Goal: Task Accomplishment & Management: Manage account settings

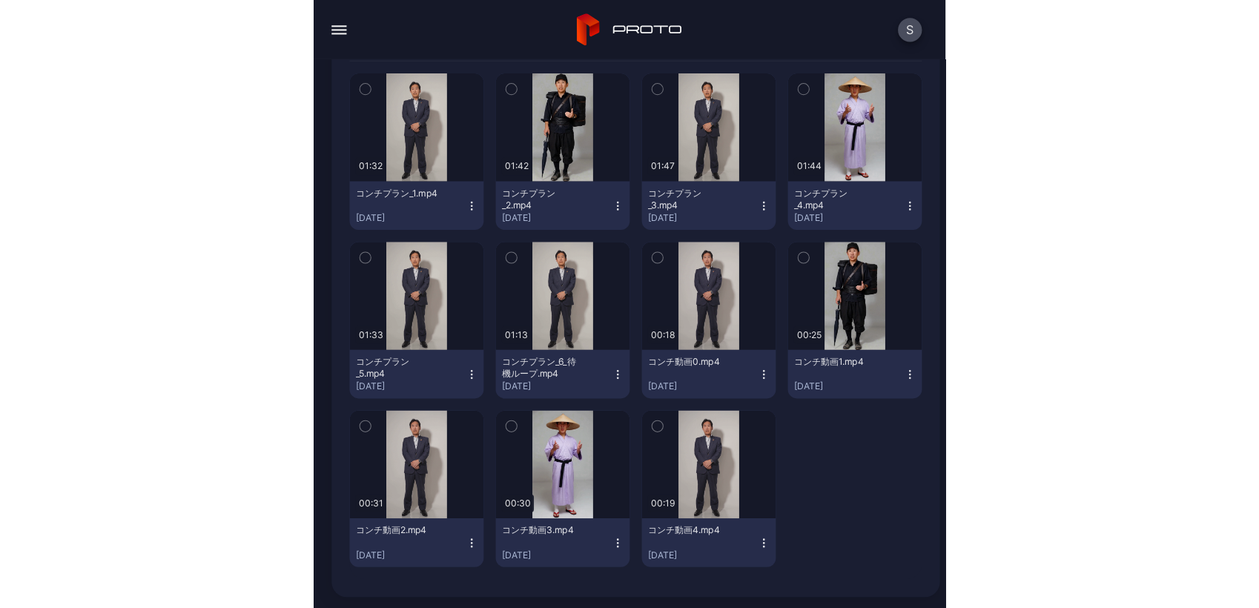
scroll to position [165, 0]
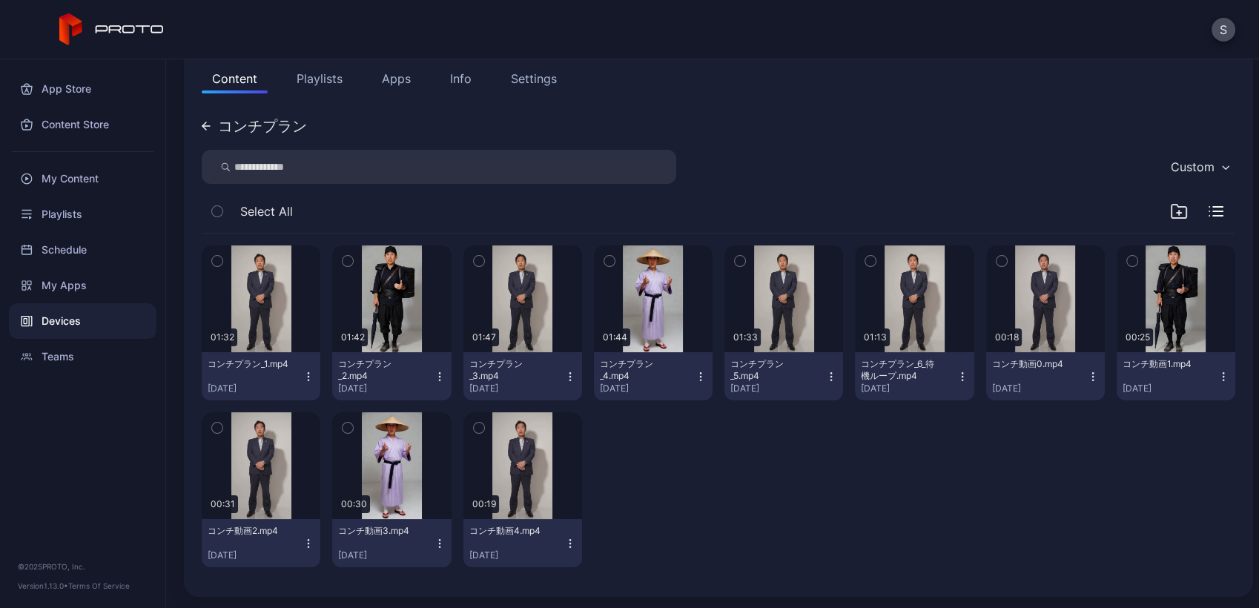
click at [89, 311] on div "Devices" at bounding box center [83, 321] width 148 height 36
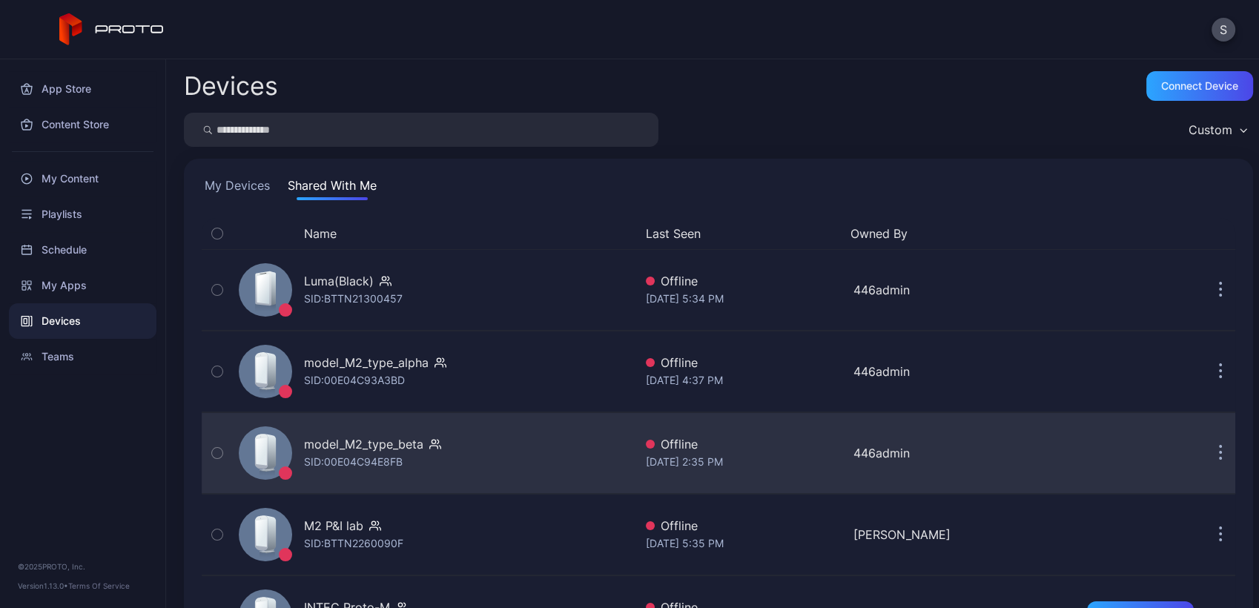
scroll to position [240, 0]
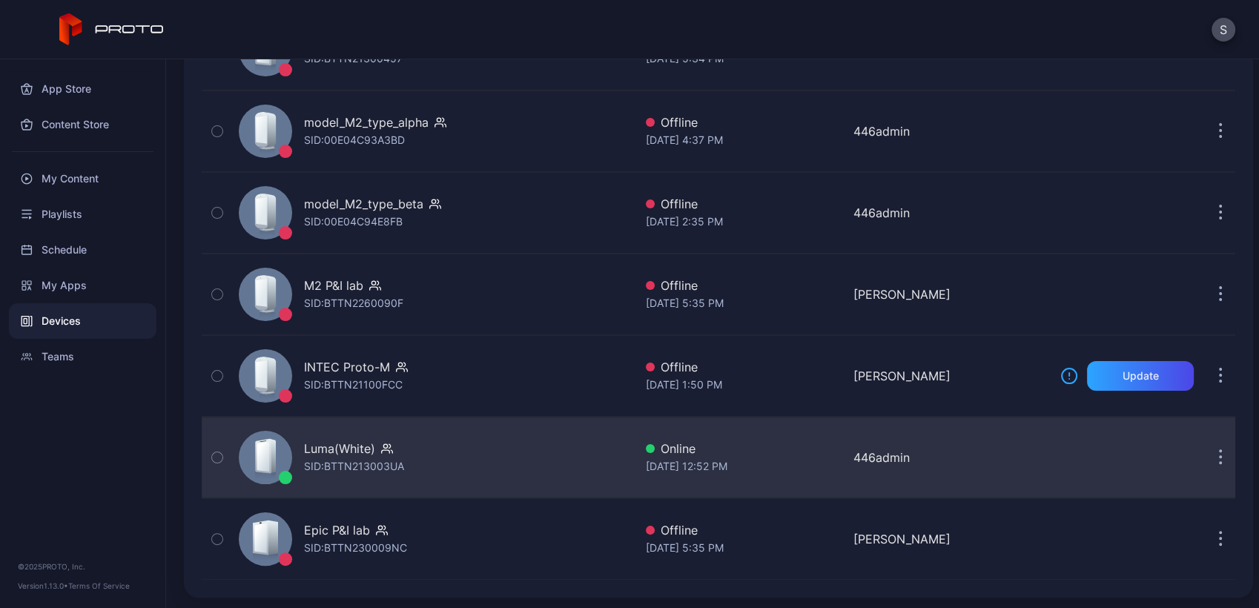
click at [409, 457] on div "Luma(White) SID: BTTN213003UA" at bounding box center [433, 457] width 401 height 74
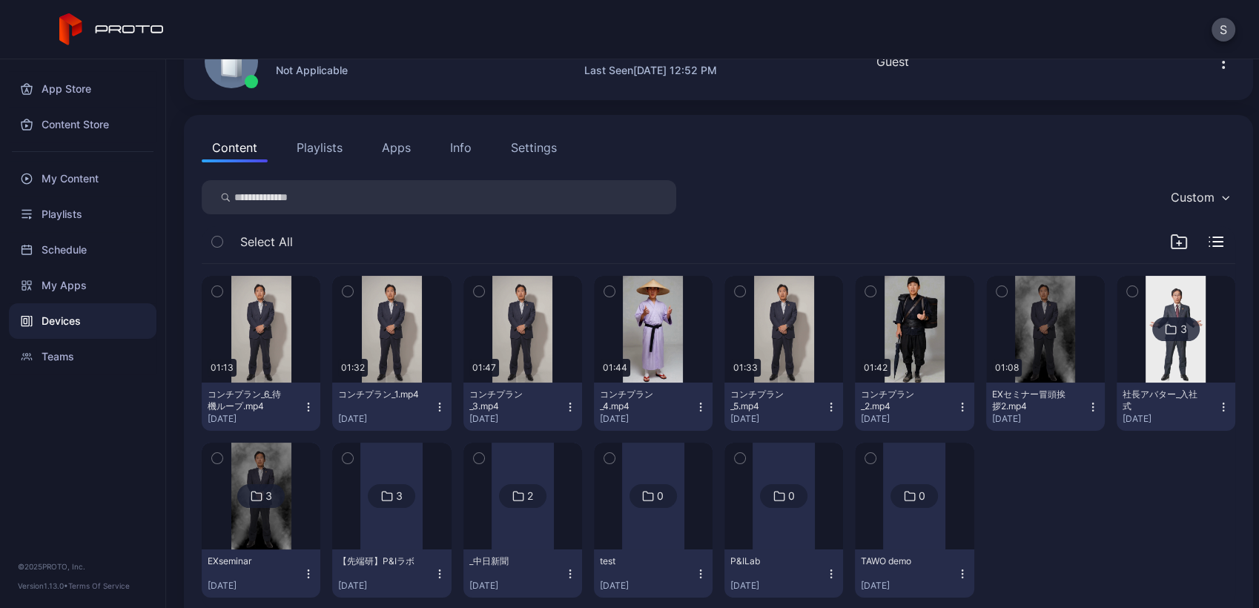
scroll to position [126, 0]
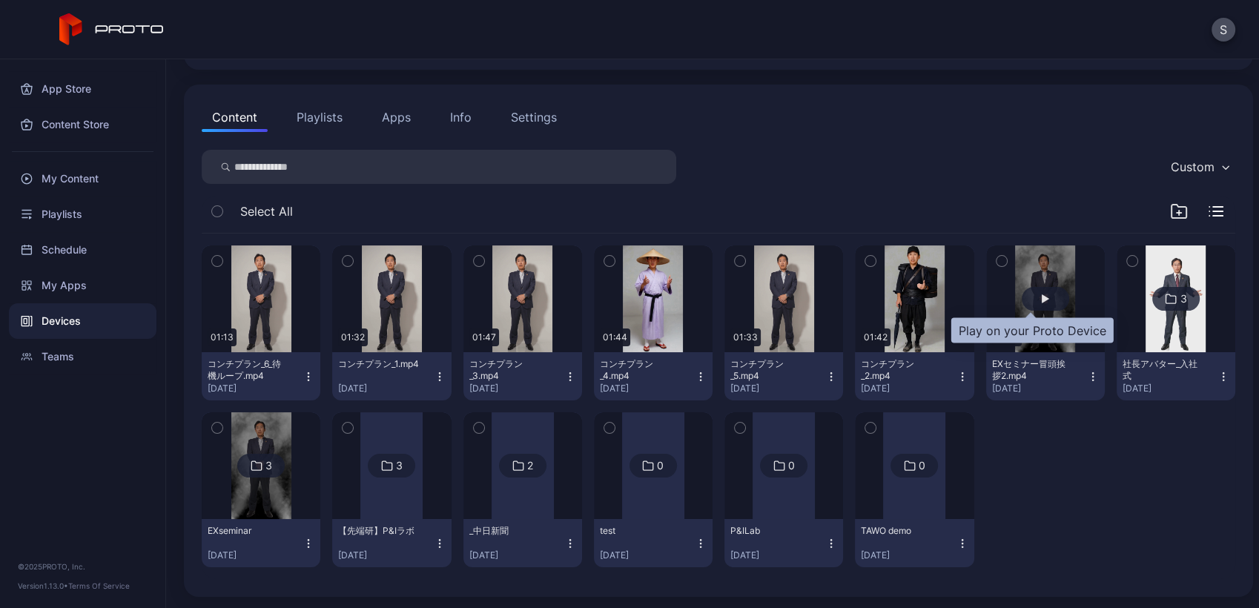
click at [625, 298] on div "button" at bounding box center [1045, 298] width 7 height 9
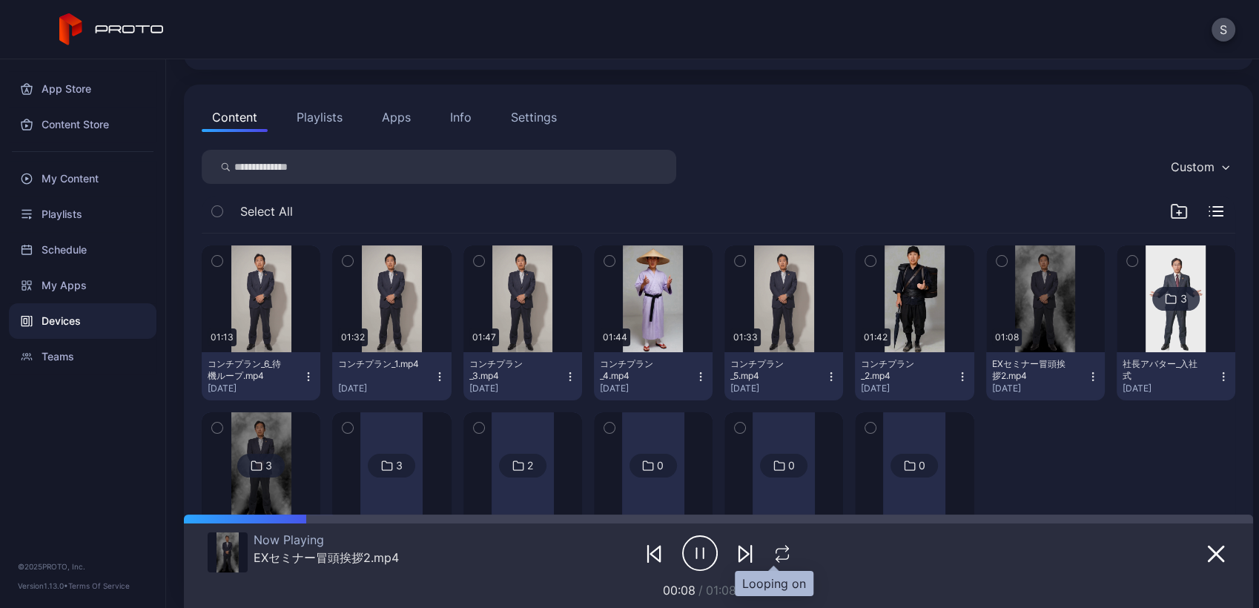
click at [625, 550] on icon "button" at bounding box center [782, 554] width 19 height 18
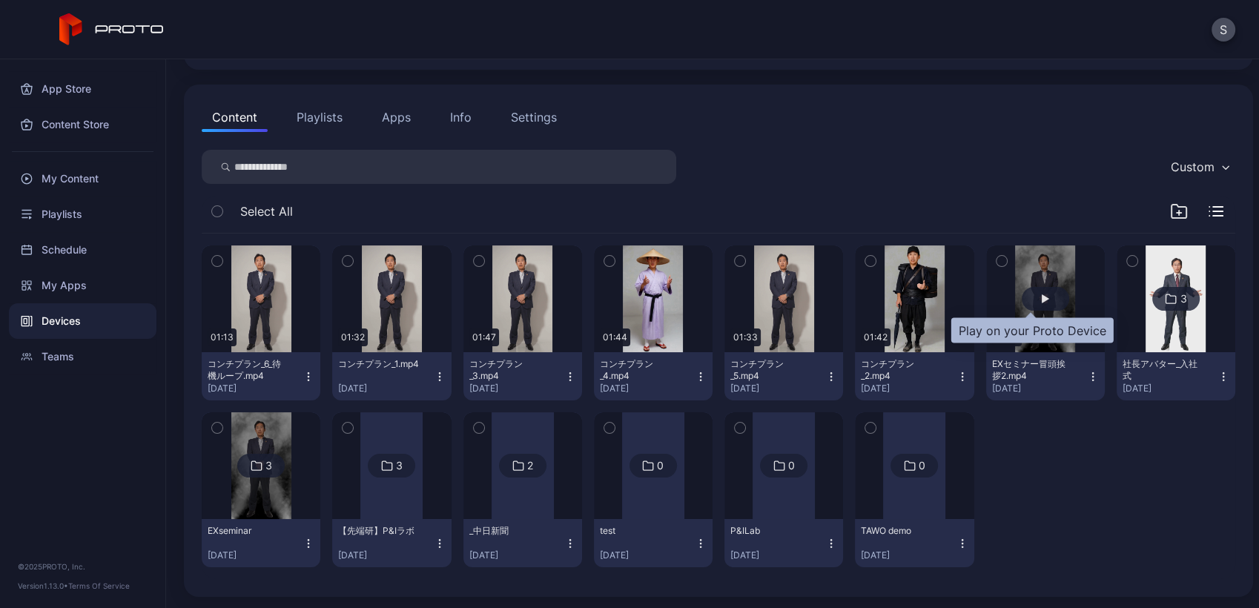
click at [625, 308] on div "button" at bounding box center [1045, 299] width 47 height 24
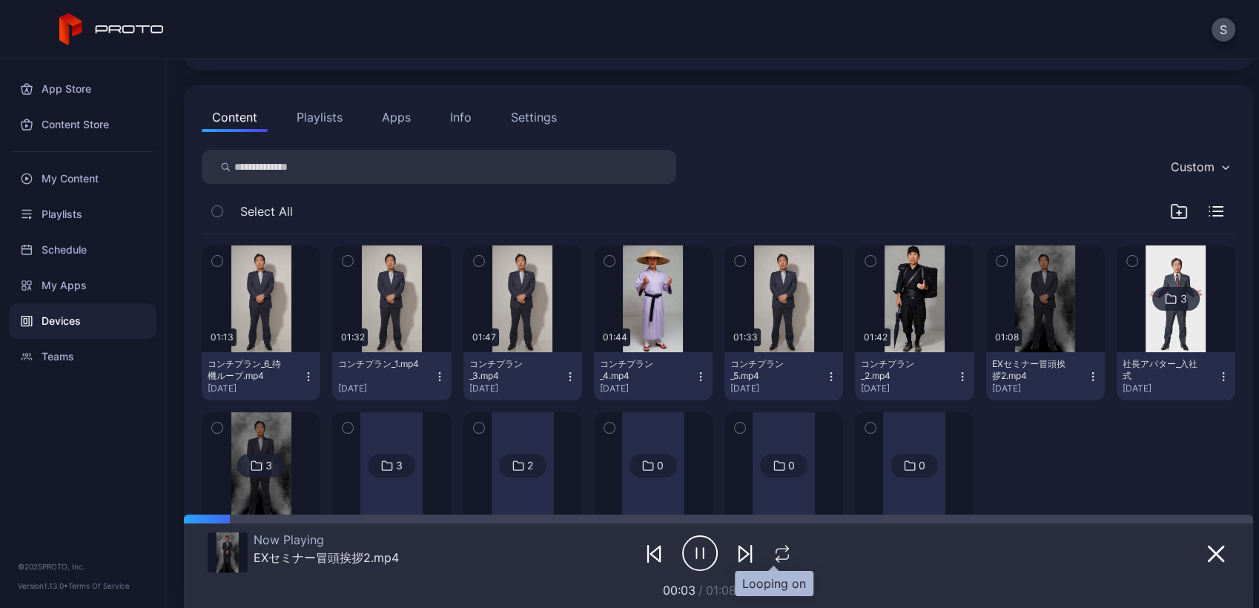
click at [625, 545] on icon "button" at bounding box center [782, 554] width 19 height 18
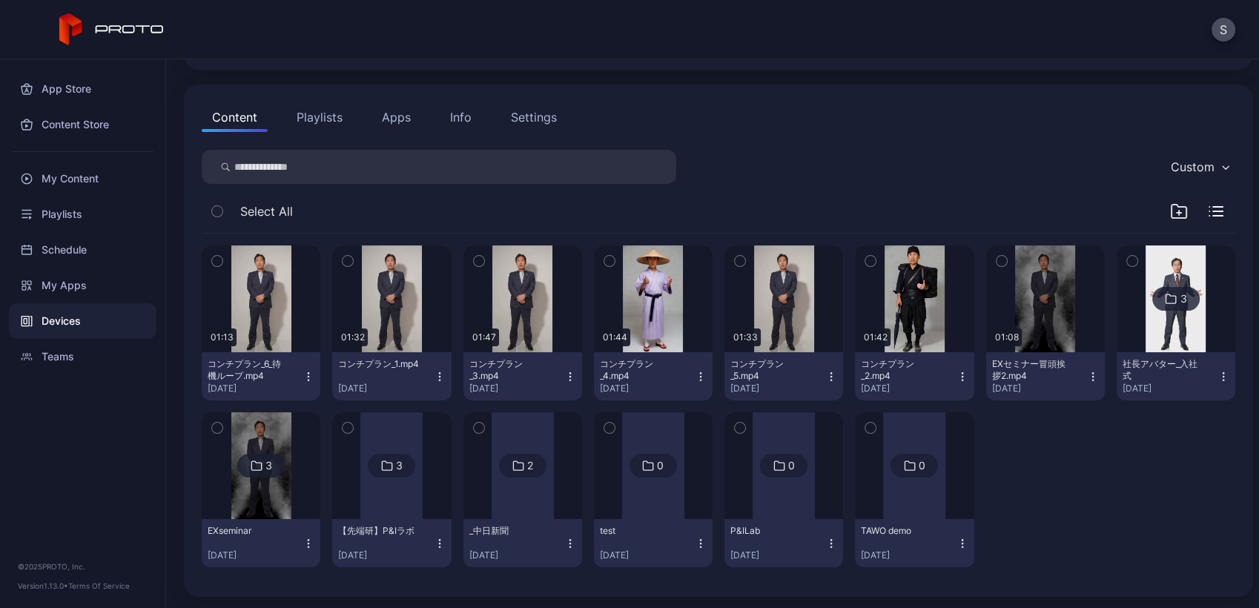
click at [337, 127] on button "Playlists" at bounding box center [319, 117] width 67 height 30
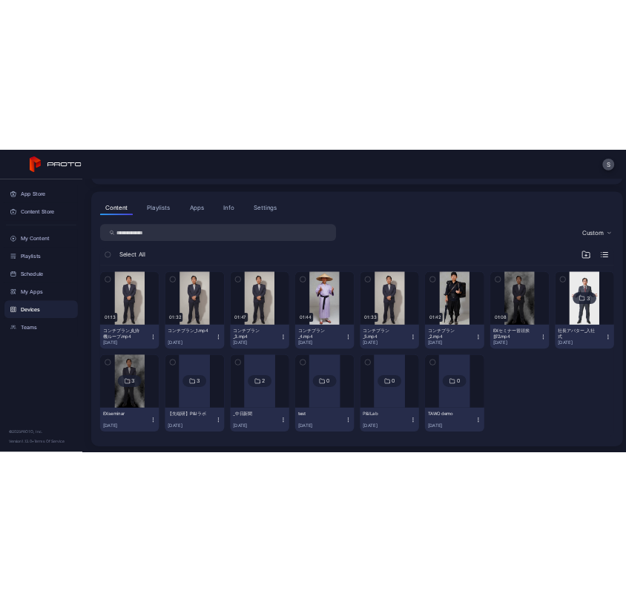
scroll to position [0, 0]
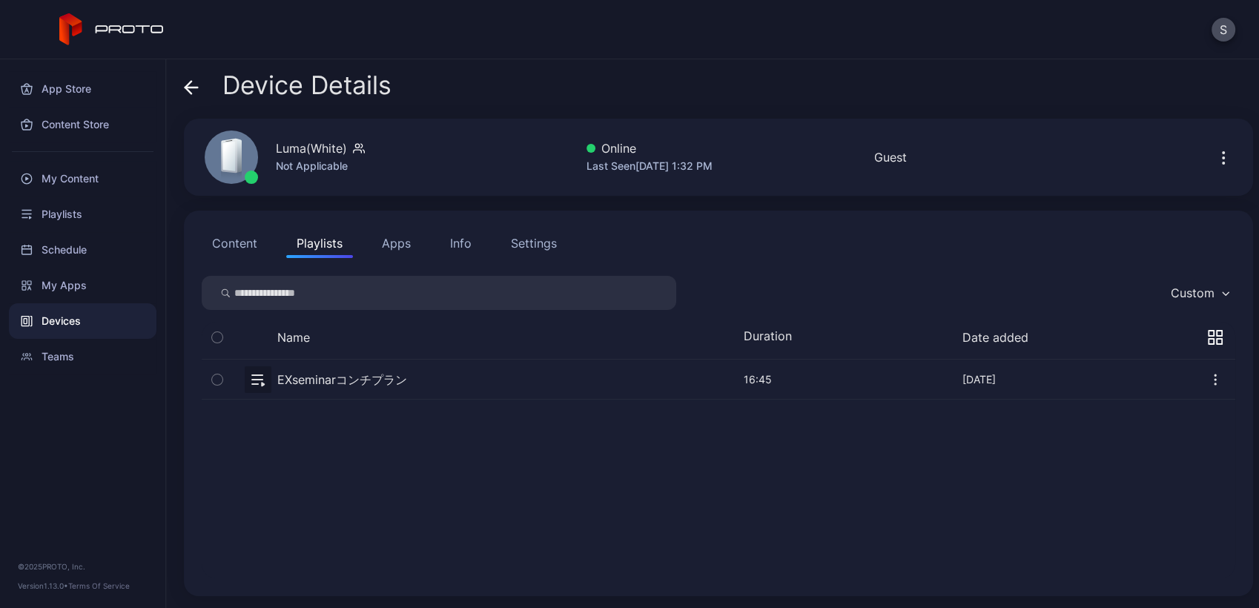
click at [234, 235] on button "Content" at bounding box center [235, 243] width 66 height 30
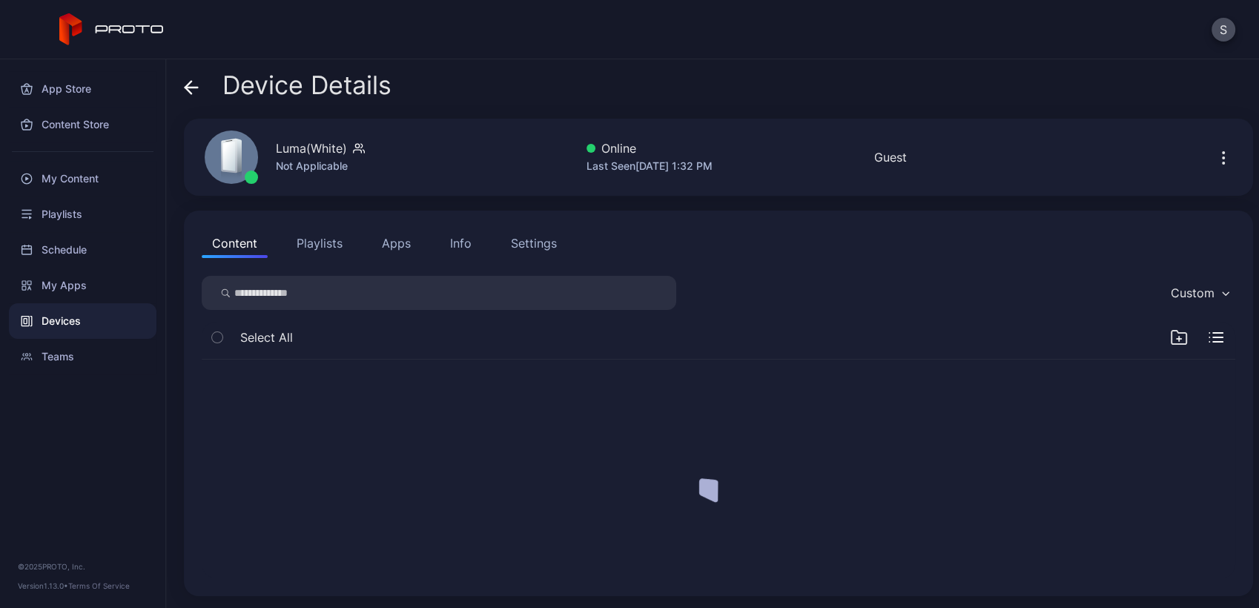
click at [234, 235] on button "Content" at bounding box center [235, 243] width 66 height 30
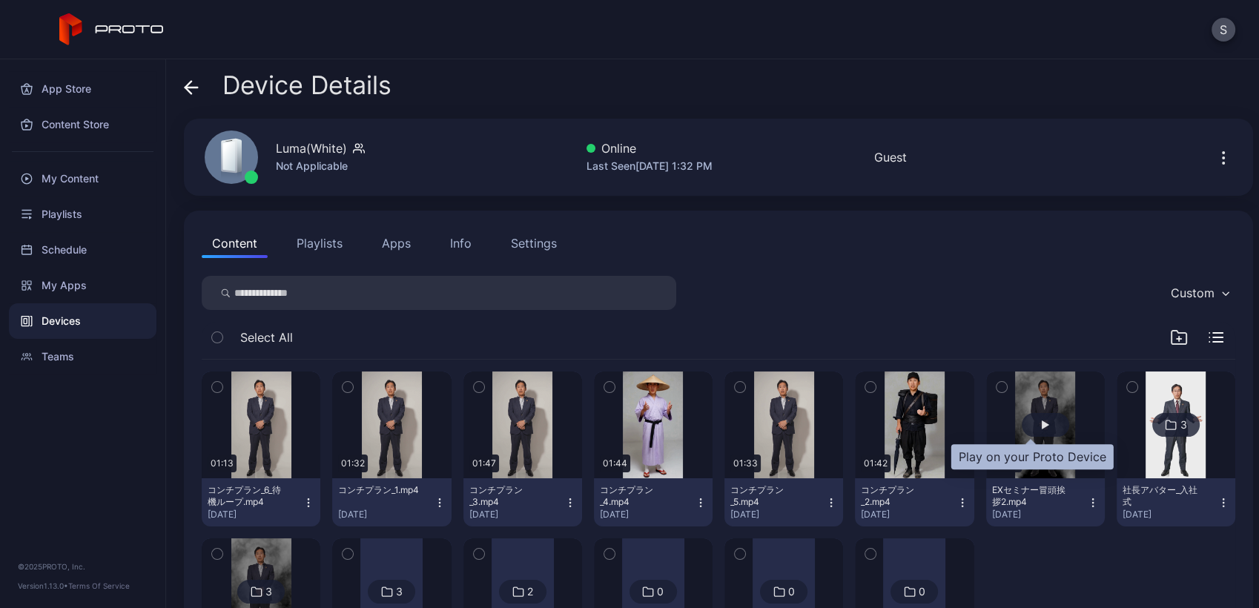
click at [625, 430] on div "button" at bounding box center [1045, 425] width 47 height 24
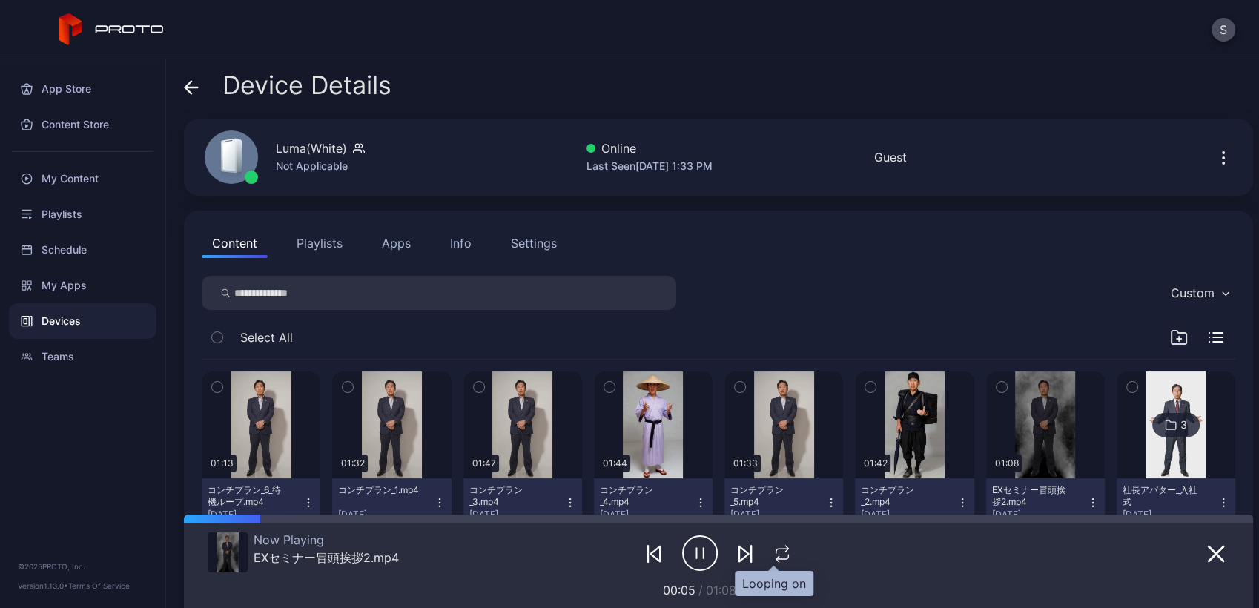
click at [625, 560] on icon "button" at bounding box center [782, 554] width 19 height 18
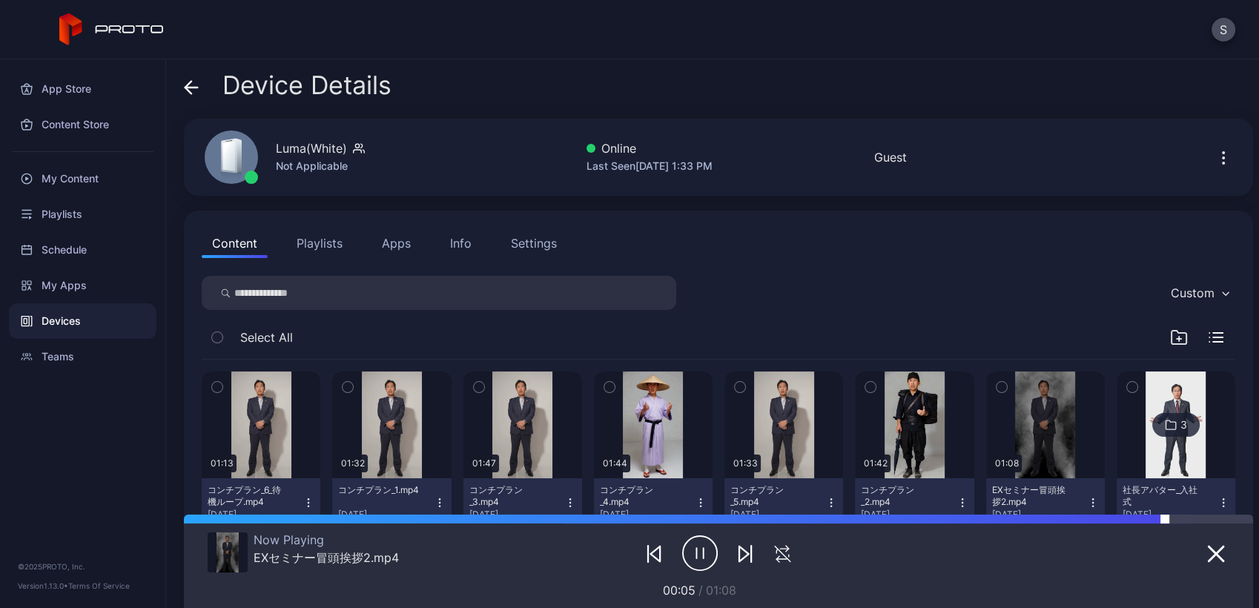
click at [625, 519] on div at bounding box center [1209, 519] width 88 height 9
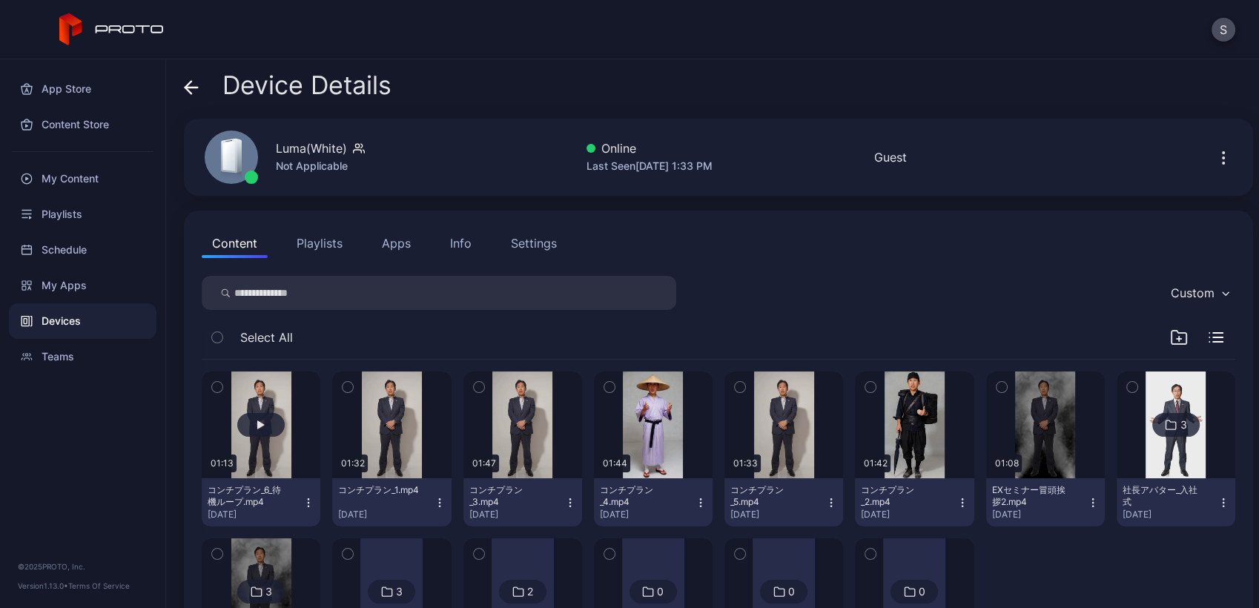
click at [287, 432] on button "button" at bounding box center [261, 424] width 119 height 107
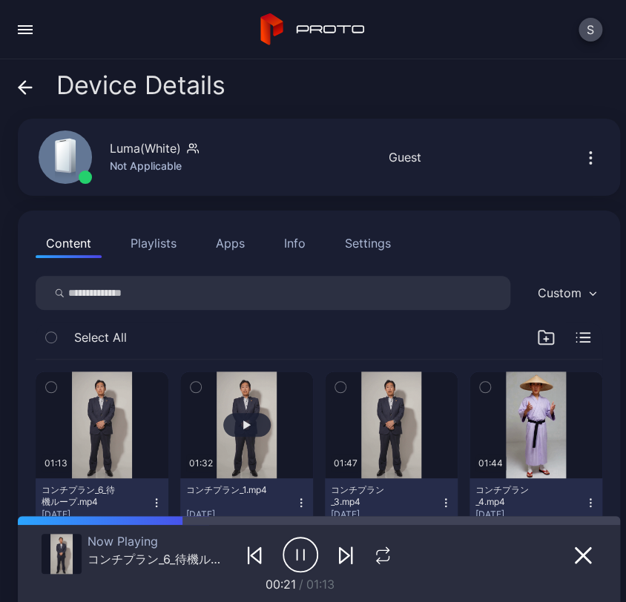
click at [260, 402] on button "button" at bounding box center [246, 424] width 133 height 107
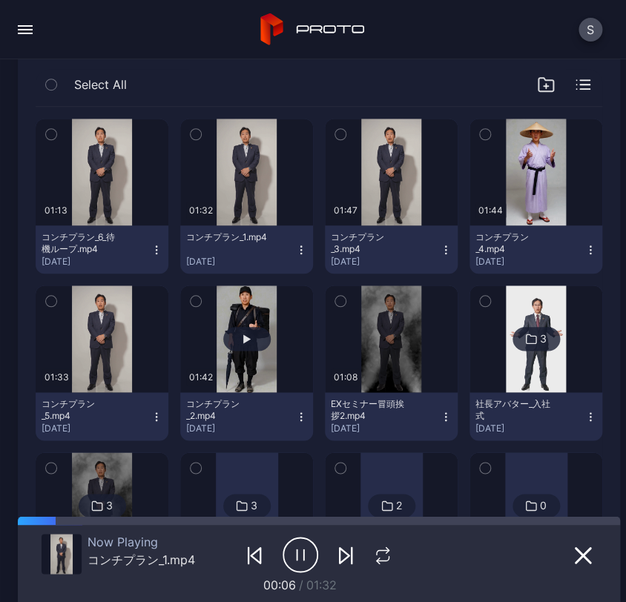
scroll to position [251, 0]
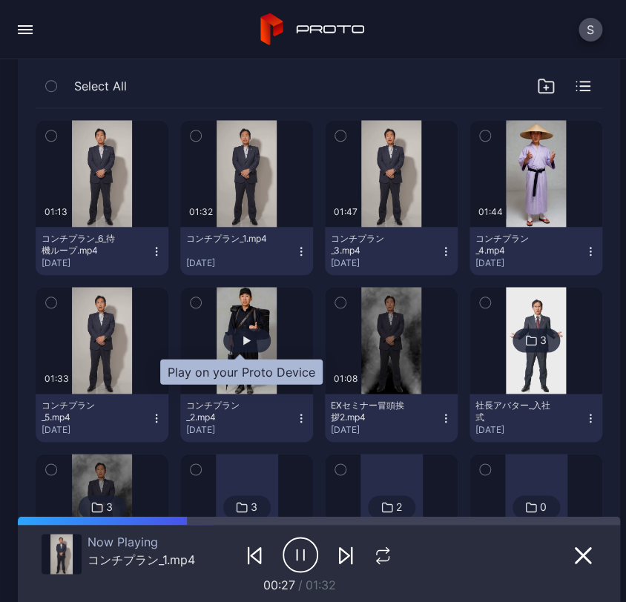
click at [232, 342] on div "button" at bounding box center [246, 340] width 47 height 24
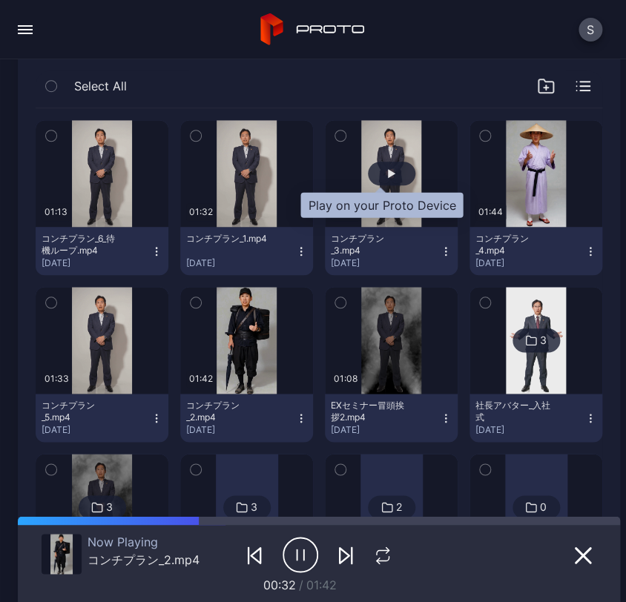
click at [388, 178] on div "button" at bounding box center [391, 174] width 47 height 24
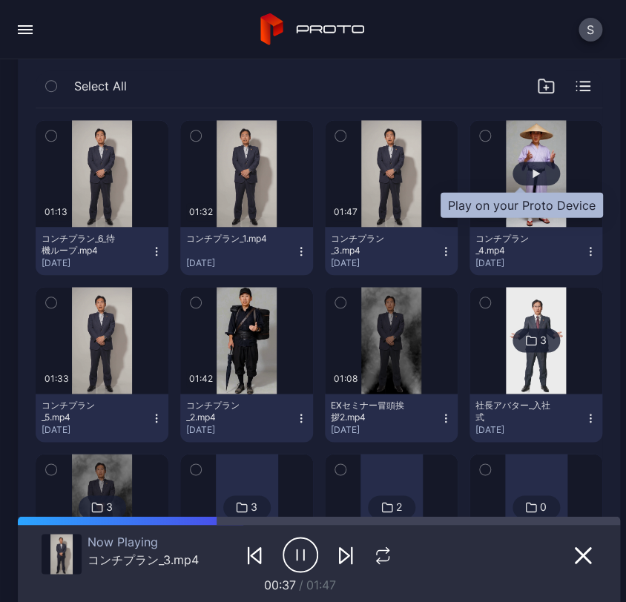
click at [512, 171] on div "button" at bounding box center [535, 174] width 47 height 24
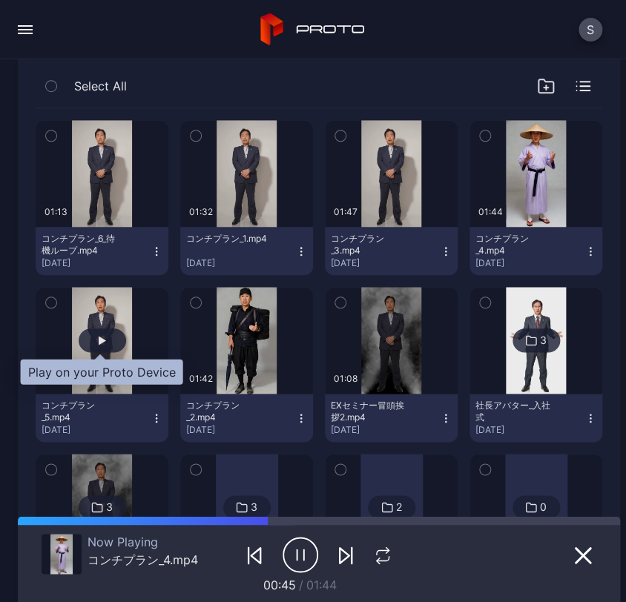
click at [81, 335] on div "button" at bounding box center [102, 340] width 47 height 24
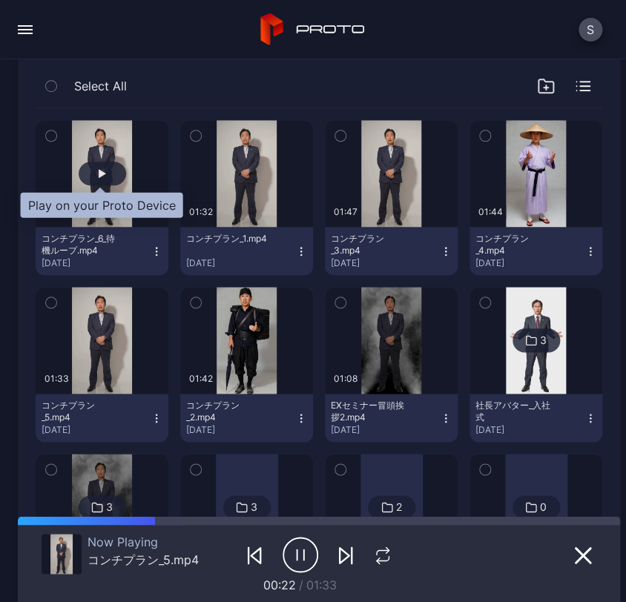
click at [107, 169] on div "button" at bounding box center [102, 174] width 47 height 24
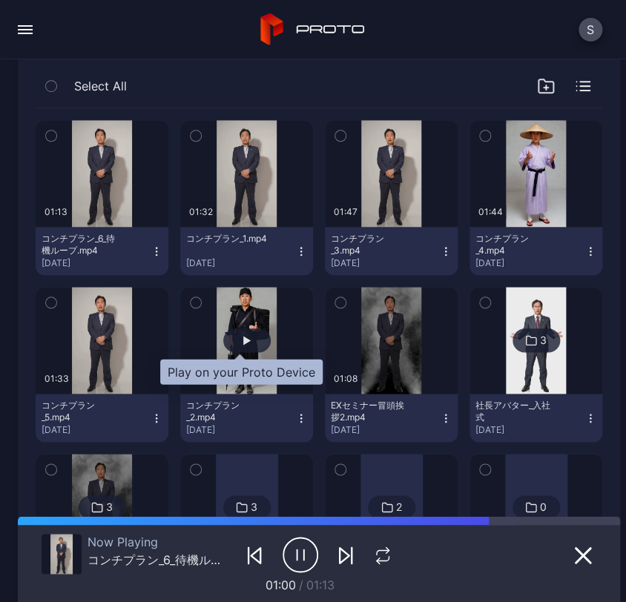
click at [243, 343] on div "button" at bounding box center [246, 340] width 7 height 9
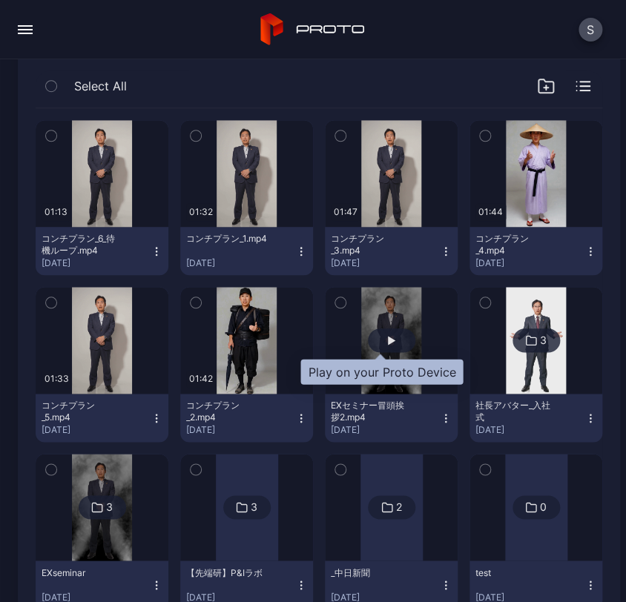
click at [377, 350] on div "button" at bounding box center [391, 340] width 47 height 24
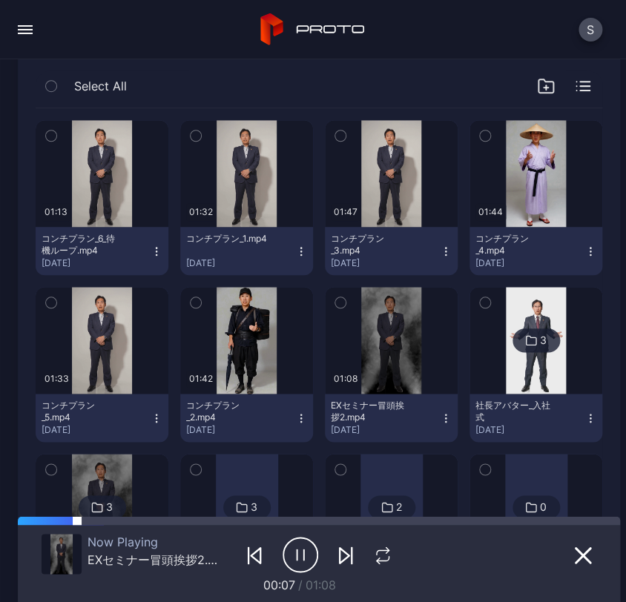
click at [558, 520] on div at bounding box center [348, 520] width 543 height 9
click at [373, 557] on icon "button" at bounding box center [382, 555] width 19 height 18
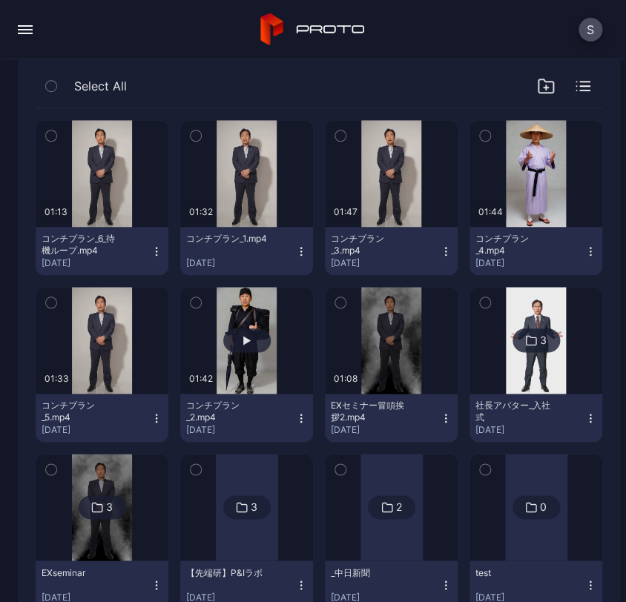
click at [232, 366] on button "button" at bounding box center [246, 340] width 133 height 107
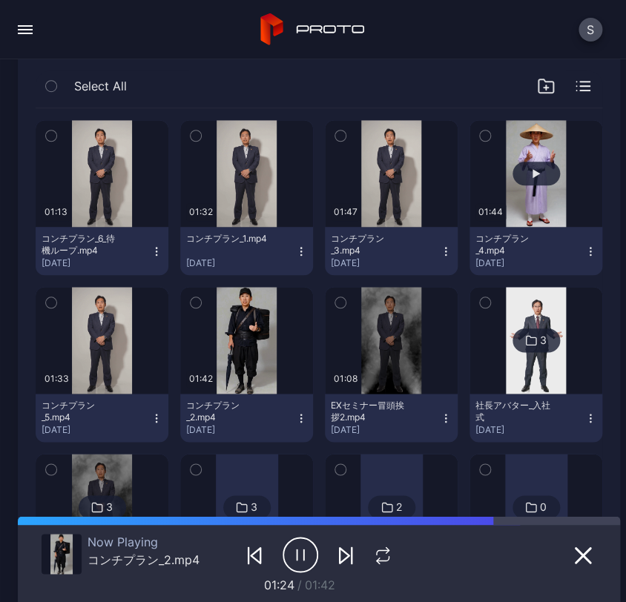
click at [530, 153] on button "button" at bounding box center [535, 173] width 133 height 107
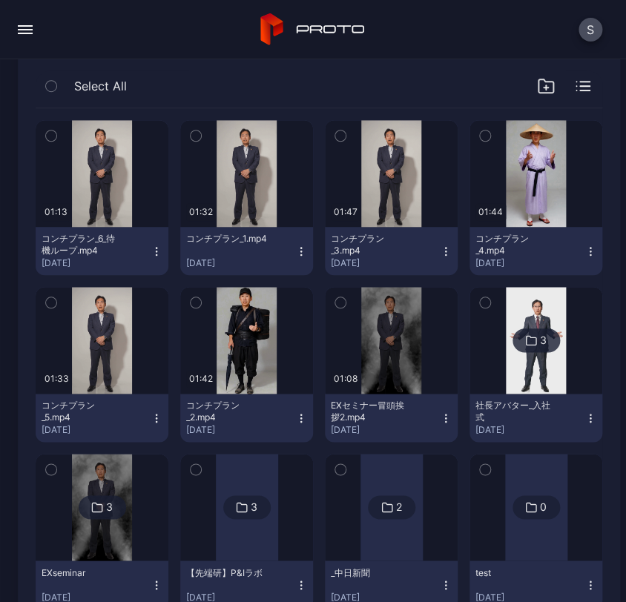
scroll to position [466, 0]
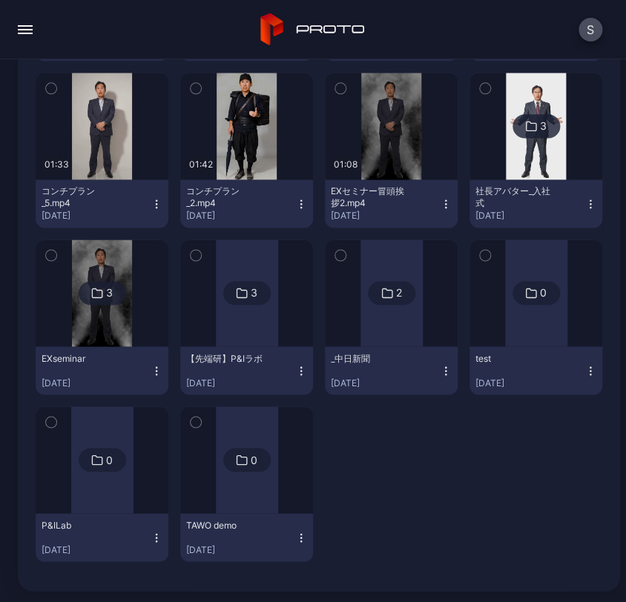
click at [439, 490] on div at bounding box center [391, 483] width 133 height 155
